Goal: Transaction & Acquisition: Purchase product/service

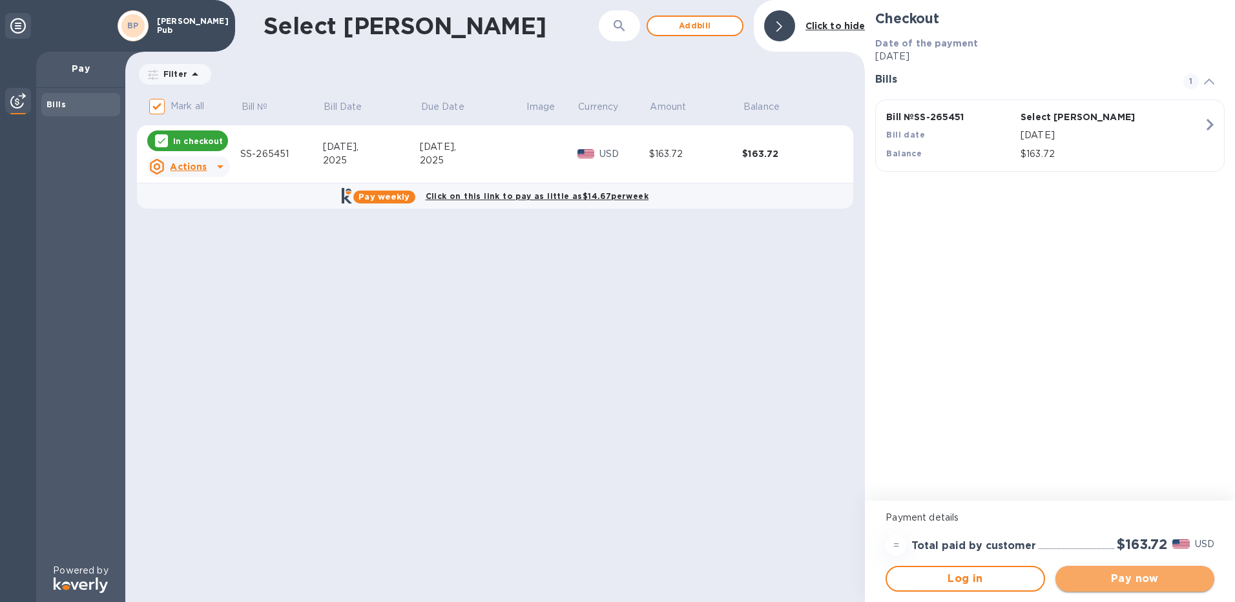
click at [1156, 580] on span "Pay now" at bounding box center [1135, 579] width 138 height 16
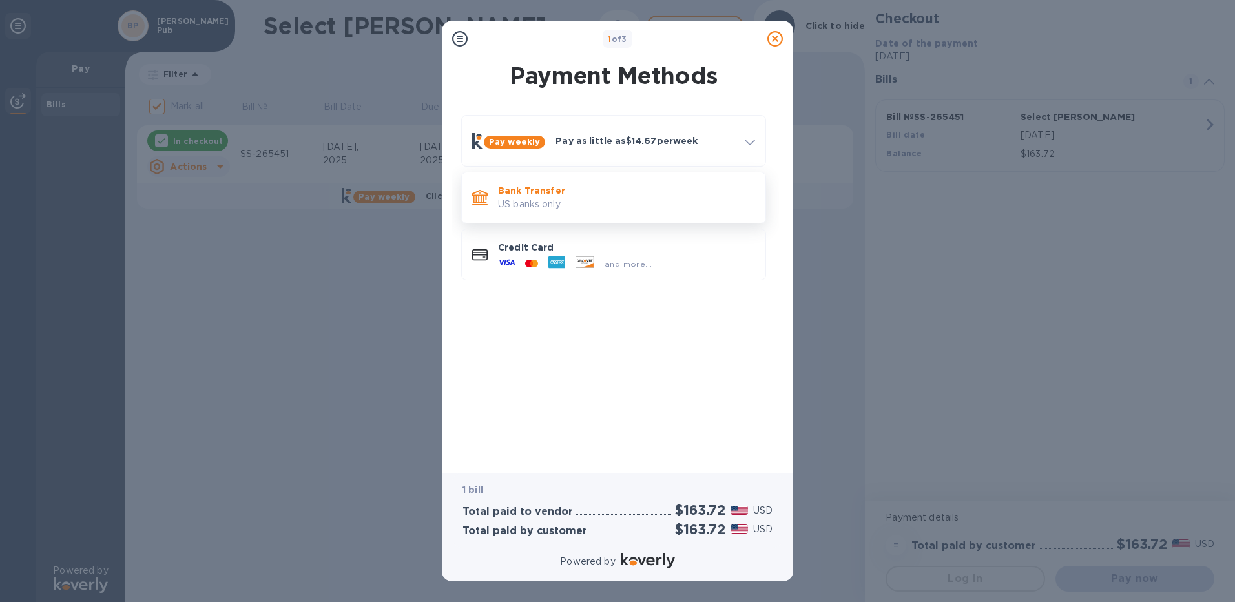
click at [546, 200] on p "US banks only." at bounding box center [626, 205] width 257 height 14
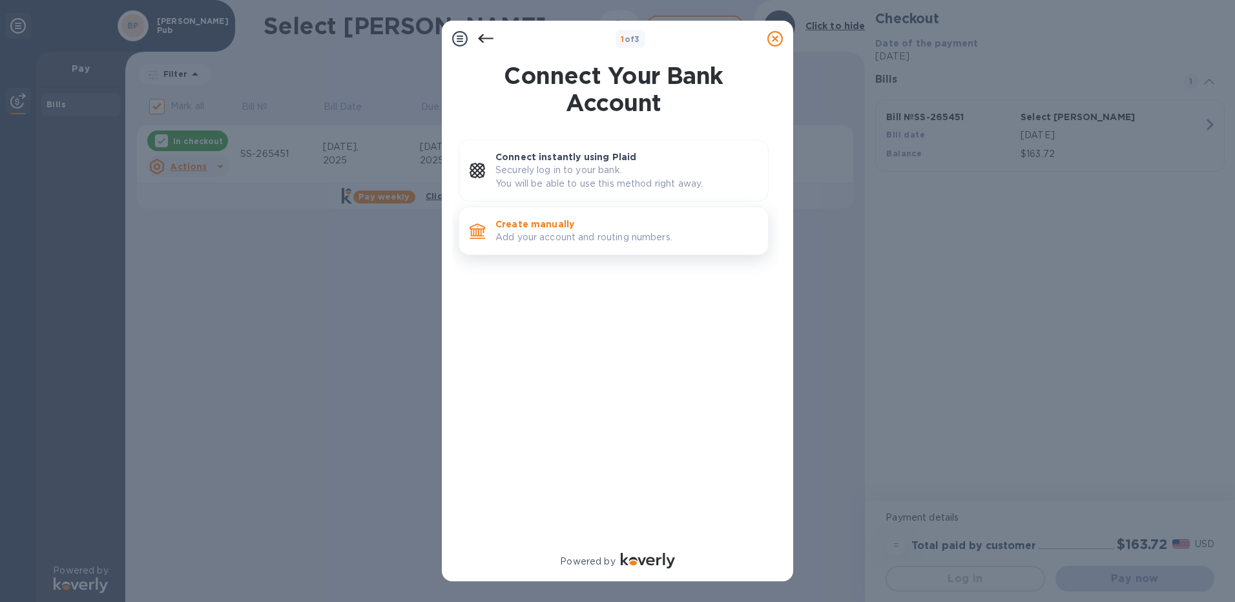
click at [599, 236] on p "Add your account and routing numbers." at bounding box center [626, 238] width 262 height 14
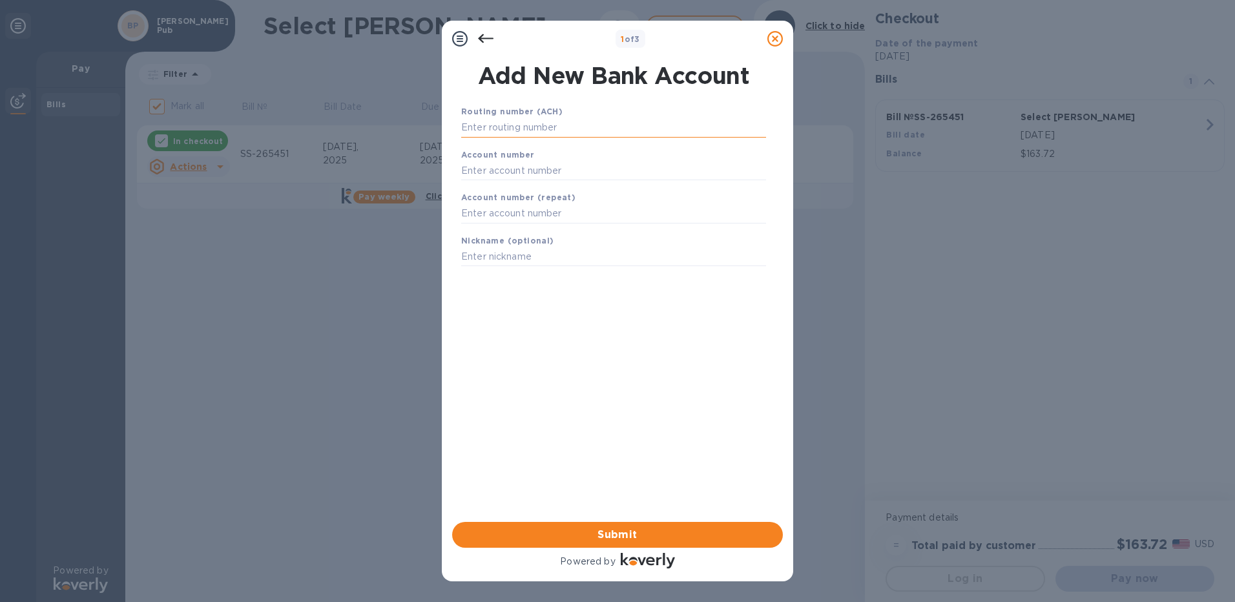
click at [526, 130] on input "text" at bounding box center [613, 127] width 305 height 19
type input "075901341"
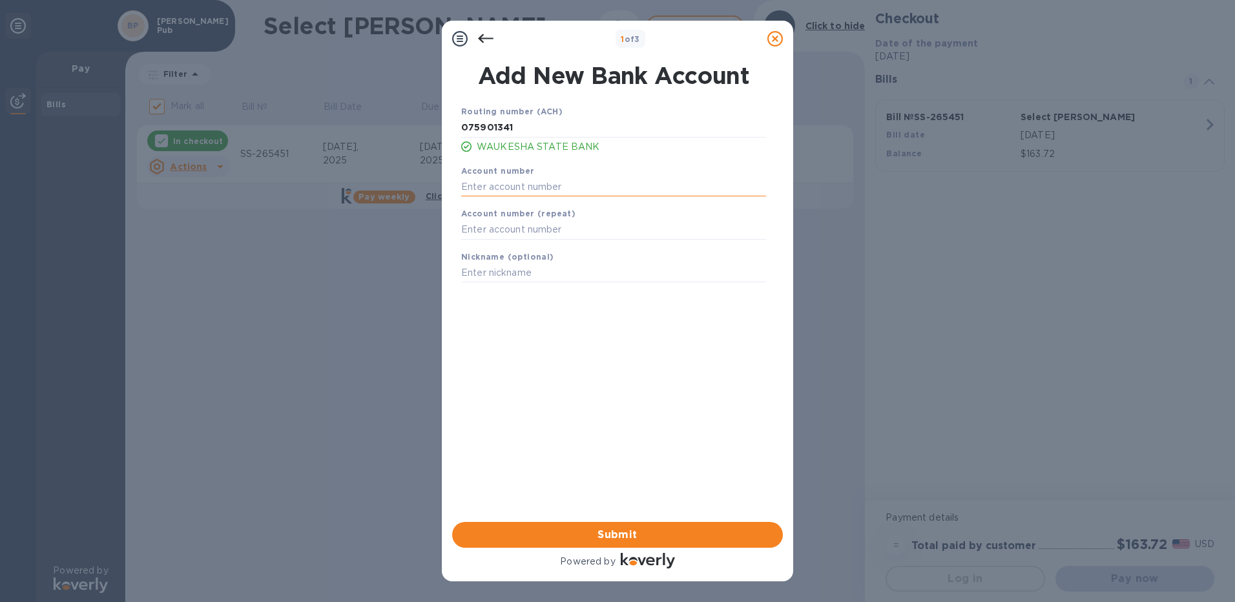
click at [530, 180] on input "text" at bounding box center [613, 186] width 305 height 19
type input "11368825"
click at [524, 233] on input "11368825" at bounding box center [613, 229] width 305 height 19
drag, startPoint x: 524, startPoint y: 233, endPoint x: 441, endPoint y: 226, distance: 83.0
click at [441, 226] on div "1 of 3 Add New Bank Account Routing number (ACH) [US_BANK_ROUTING_MICR] WAUKESH…" at bounding box center [617, 301] width 1235 height 602
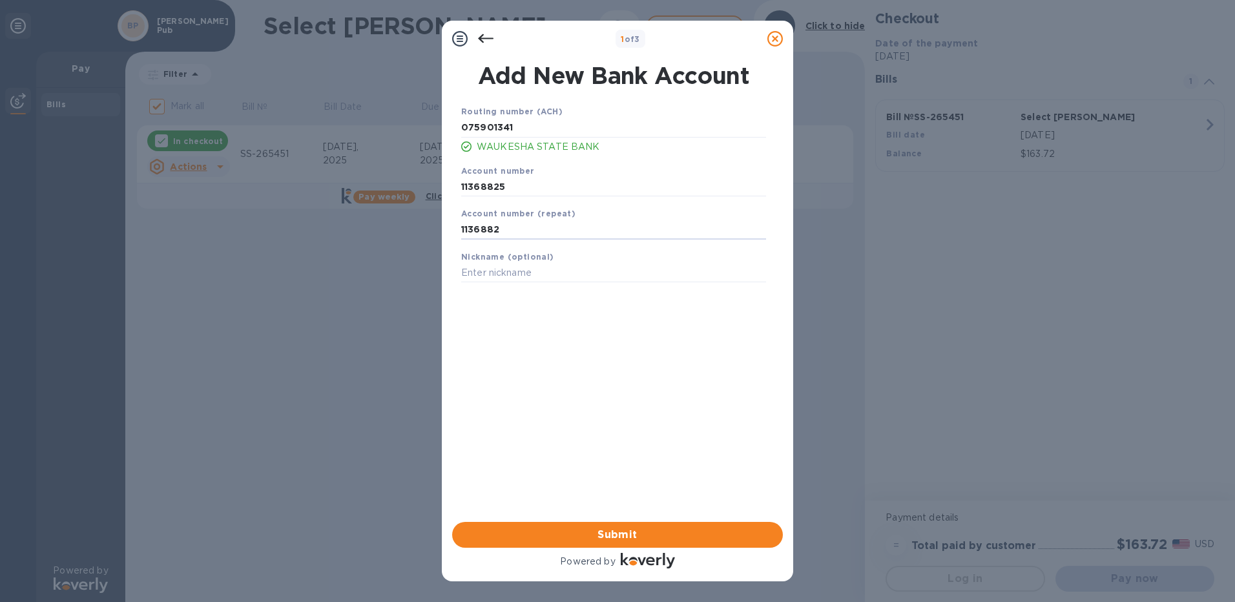
type input "11368825"
click at [608, 535] on span "Submit" at bounding box center [617, 535] width 310 height 16
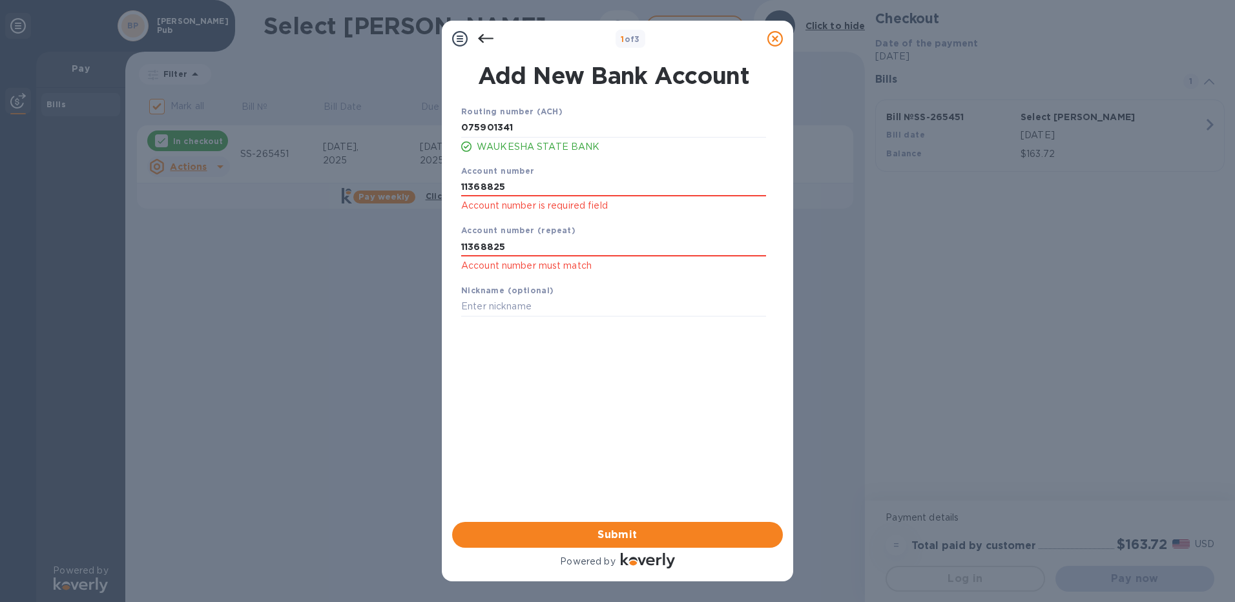
drag, startPoint x: 512, startPoint y: 187, endPoint x: 440, endPoint y: 184, distance: 71.1
click at [440, 184] on div "1 of 3 Add New Bank Account Routing number (ACH) [US_BANK_ROUTING_MICR] WAUKESH…" at bounding box center [617, 301] width 1235 height 602
type input "11368825"
drag, startPoint x: 519, startPoint y: 244, endPoint x: 446, endPoint y: 244, distance: 73.0
click at [446, 244] on div "Add New Bank Account Routing number (ACH) [US_BANK_ROUTING_MICR] WAUKESHA STATE…" at bounding box center [617, 289] width 351 height 465
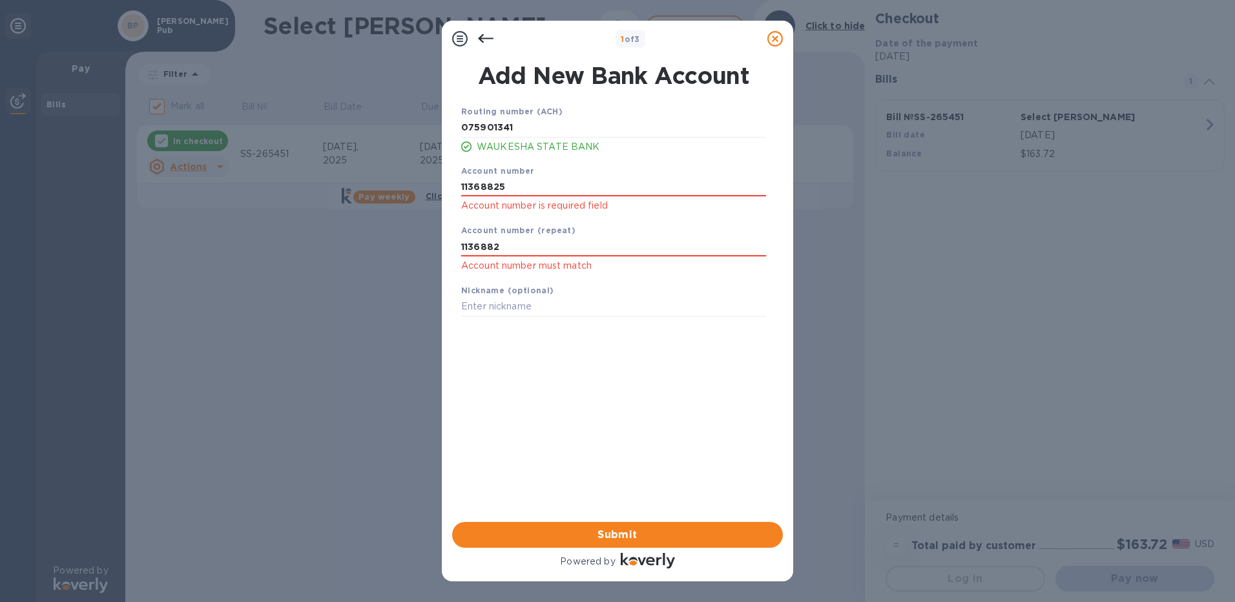
type input "11368825"
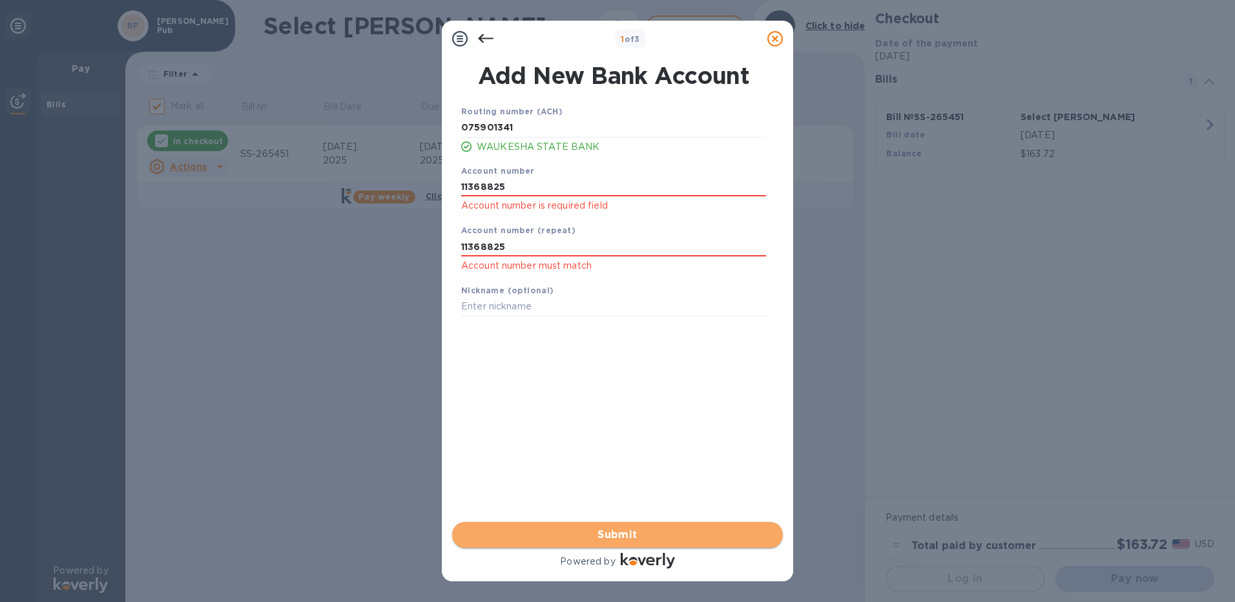
click at [621, 533] on span "Submit" at bounding box center [617, 535] width 310 height 16
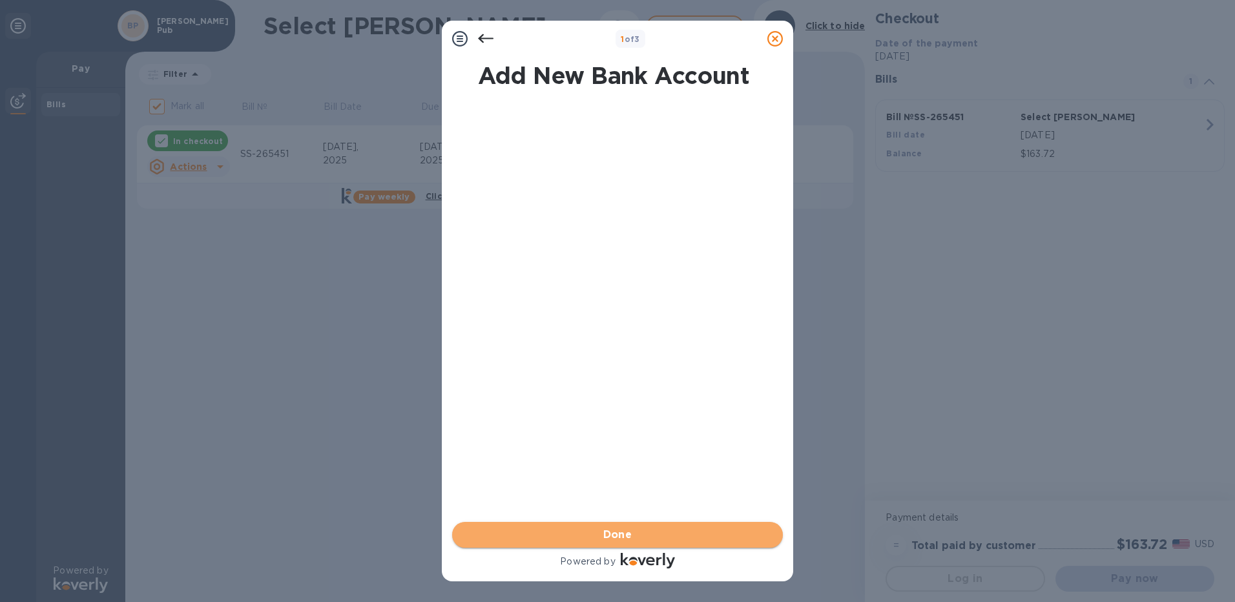
click at [621, 533] on span "Done" at bounding box center [617, 535] width 29 height 16
